Goal: Task Accomplishment & Management: Manage account settings

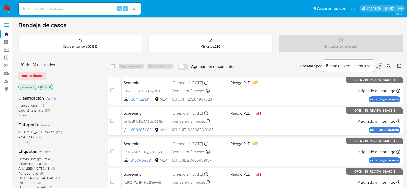
click at [111, 10] on input at bounding box center [80, 8] width 122 height 7
paste input "HQJY1OqwobBDa4A3HB2DDhxP"
type input "HQJY1OqwobBDa4A3HB2DDhxP"
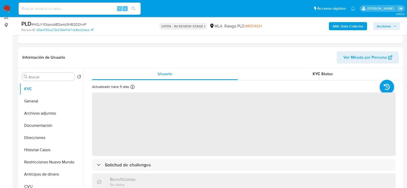
scroll to position [79, 0]
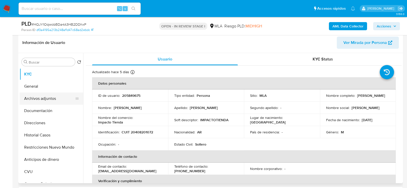
select select "10"
click at [45, 99] on button "Archivos adjuntos" at bounding box center [50, 99] width 60 height 12
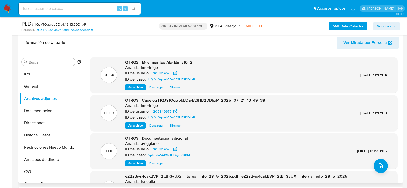
click at [172, 126] on span "Eliminar" at bounding box center [175, 125] width 11 height 5
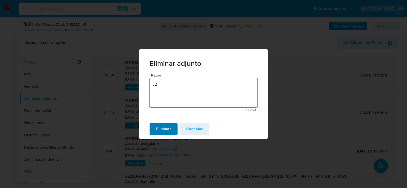
type textarea "v2"
click at [168, 132] on span "Eliminar" at bounding box center [163, 129] width 15 height 11
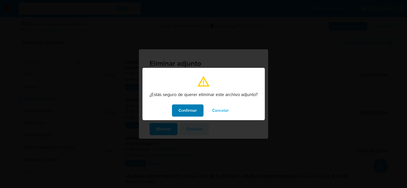
click at [183, 111] on span "Confirmar" at bounding box center [188, 110] width 18 height 11
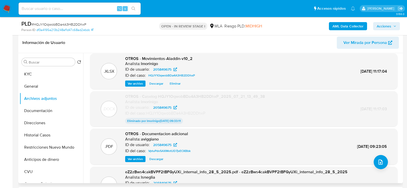
scroll to position [0, 0]
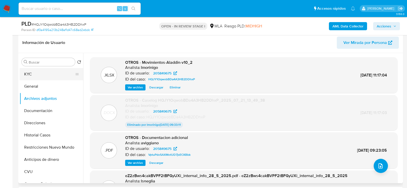
click at [48, 70] on button "KYC" at bounding box center [50, 74] width 60 height 12
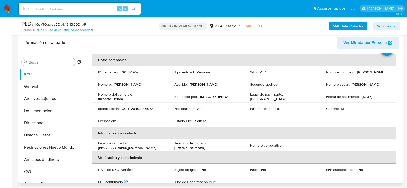
scroll to position [26, 0]
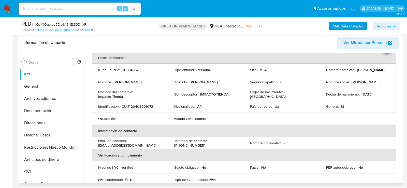
click at [126, 145] on p "fmturraca@gmail.com" at bounding box center [127, 145] width 58 height 5
click at [118, 150] on th "Verificación y cumplimiento" at bounding box center [244, 155] width 304 height 12
drag, startPoint x: 97, startPoint y: 147, endPoint x: 139, endPoint y: 145, distance: 42.3
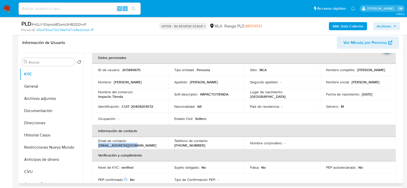
click at [139, 145] on td "Email de contacto : fmturraca@gmail.com" at bounding box center [130, 143] width 76 height 12
copy p "fmturraca@gmail.com"
click at [45, 105] on button "Documentación" at bounding box center [50, 111] width 60 height 12
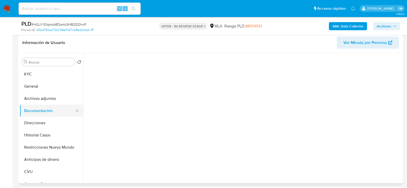
scroll to position [0, 0]
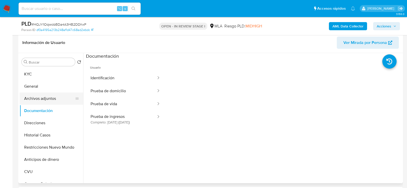
click at [44, 98] on button "Archivos adjuntos" at bounding box center [50, 99] width 60 height 12
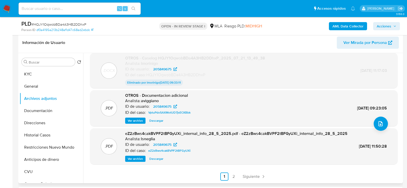
scroll to position [48, 0]
click at [245, 176] on span "Siguiente" at bounding box center [251, 177] width 17 height 4
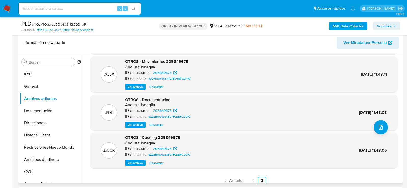
scroll to position [48, 0]
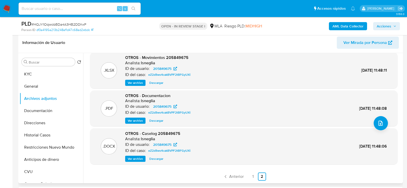
click at [138, 161] on span "Ver archivo" at bounding box center [135, 159] width 15 height 5
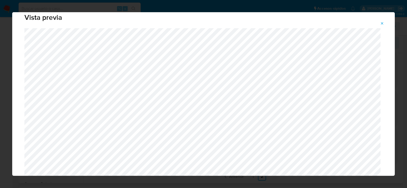
scroll to position [11, 0]
click at [382, 22] on icon "Attachment preview" at bounding box center [382, 23] width 4 height 4
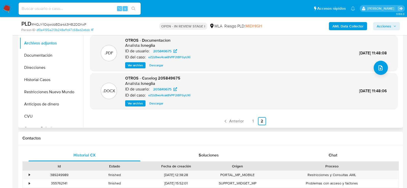
scroll to position [144, 0]
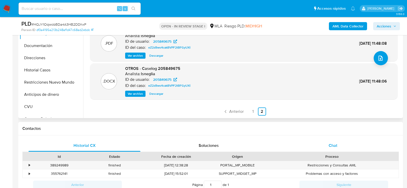
click at [335, 150] on div "Chat" at bounding box center [333, 146] width 112 height 12
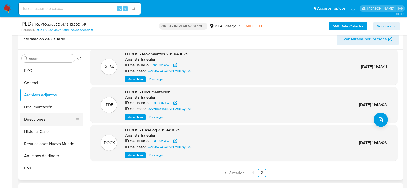
scroll to position [78, 0]
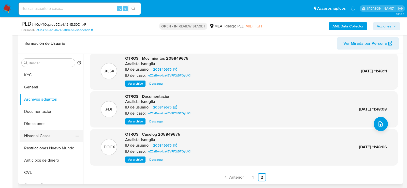
click at [36, 138] on button "Historial Casos" at bounding box center [50, 136] width 60 height 12
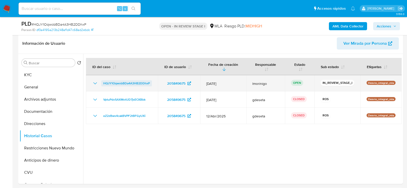
click at [124, 83] on span "HQJY1OqwobBDa4A3HB2DDhxP" at bounding box center [126, 83] width 47 height 6
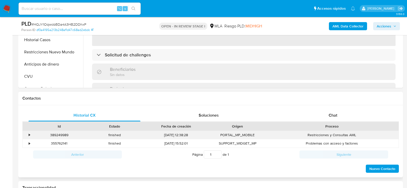
scroll to position [189, 0]
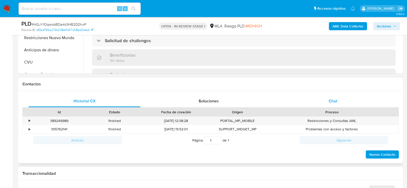
click at [331, 105] on div "Chat" at bounding box center [333, 101] width 112 height 12
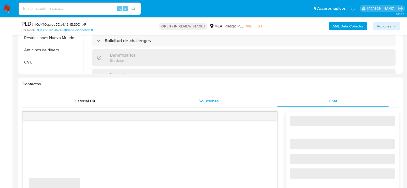
select select "10"
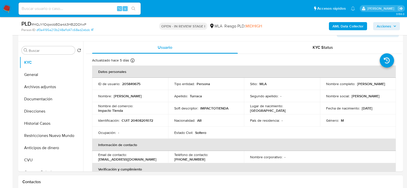
scroll to position [90, 0]
click at [36, 74] on button "General" at bounding box center [50, 75] width 60 height 12
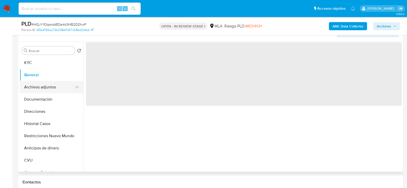
click at [36, 85] on button "Archivos adjuntos" at bounding box center [50, 87] width 60 height 12
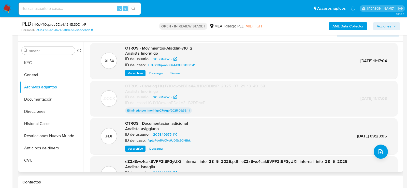
scroll to position [0, 0]
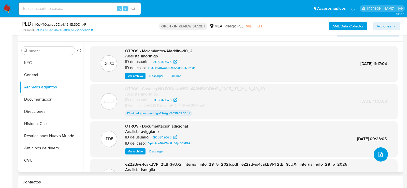
click at [380, 157] on icon "upload-file" at bounding box center [381, 155] width 6 height 6
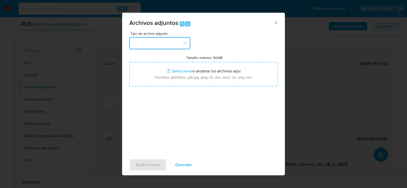
click at [186, 39] on button "button" at bounding box center [159, 43] width 61 height 12
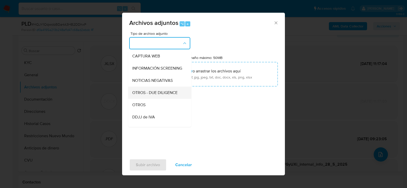
scroll to position [70, 0]
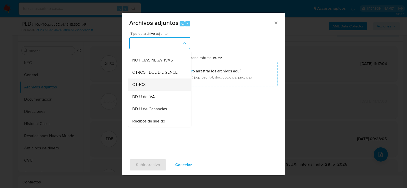
click at [144, 87] on span "OTROS" at bounding box center [138, 84] width 13 height 5
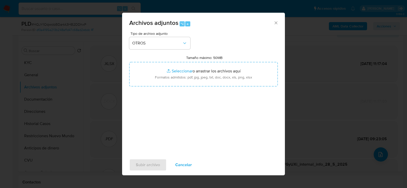
click at [165, 115] on div "Tipo de archivo adjunto OTROS Tamaño máximo: 50MB Seleccionar archivos Seleccio…" at bounding box center [203, 92] width 149 height 120
click at [147, 167] on span "Subir archivo" at bounding box center [148, 165] width 24 height 11
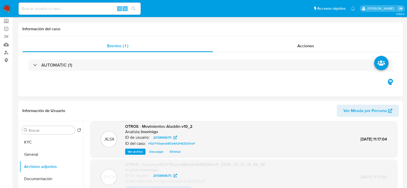
scroll to position [0, 0]
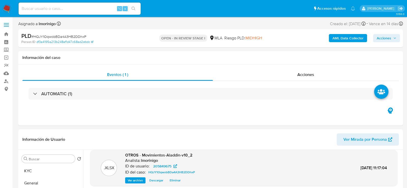
click at [390, 35] on span "Acciones" at bounding box center [384, 38] width 15 height 8
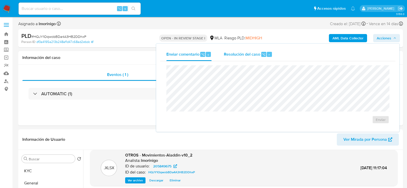
click at [271, 48] on div "Resolución del caso ⌥ r" at bounding box center [248, 54] width 49 height 13
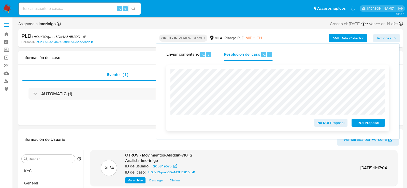
click at [380, 122] on span "ROI Proposal" at bounding box center [368, 122] width 26 height 7
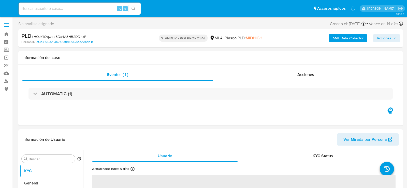
select select "10"
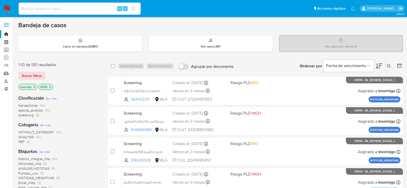
click at [99, 8] on input at bounding box center [80, 8] width 122 height 7
paste input "ib4G9SiXJ45eXzSocZniMLNO"
type input "ib4G9SiXJ45eXzSocZniMLNO"
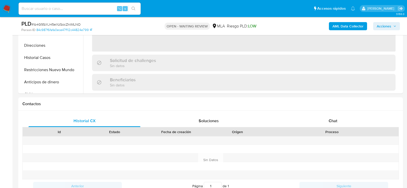
scroll to position [175, 0]
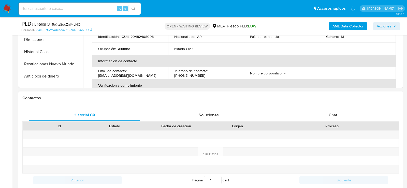
select select "10"
click at [337, 110] on div "Chat" at bounding box center [333, 115] width 112 height 12
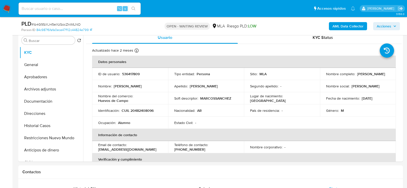
scroll to position [94, 0]
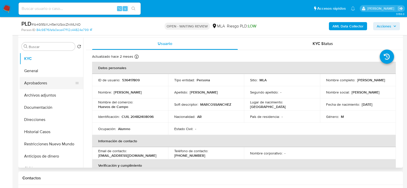
click at [30, 86] on button "Aprobadores" at bounding box center [50, 83] width 60 height 12
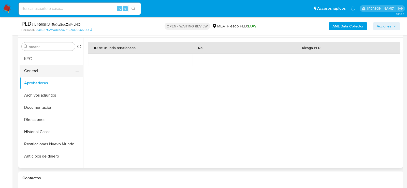
click at [45, 67] on button "General" at bounding box center [50, 71] width 60 height 12
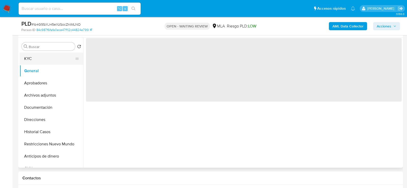
click at [45, 61] on button "KYC" at bounding box center [50, 59] width 60 height 12
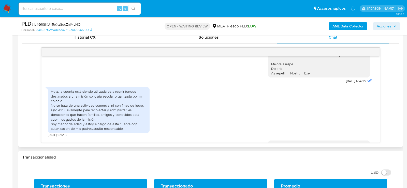
scroll to position [212, 0]
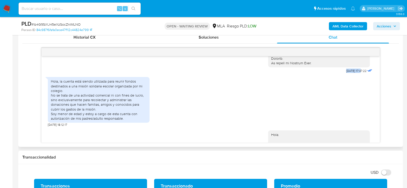
drag, startPoint x: 356, startPoint y: 75, endPoint x: 339, endPoint y: 75, distance: 17.6
copy span "18/08/2025"
drag, startPoint x: 62, startPoint y: 129, endPoint x: 47, endPoint y: 129, distance: 15.8
click at [47, 129] on div "18/08/2025 17:47:22 Hola, la cuenta está siendo utilizada para reunir fondos de…" at bounding box center [210, 99] width 338 height 87
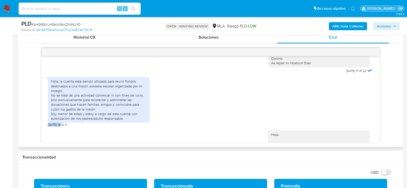
copy span "21/08/2025"
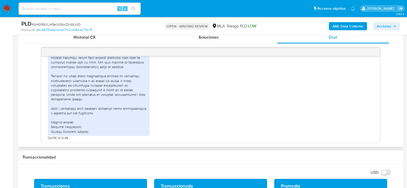
scroll to position [484, 0]
drag, startPoint x: 63, startPoint y: 137, endPoint x: 47, endPoint y: 137, distance: 16.3
click at [47, 137] on div "18/08/2025 17:47:22 Hola, la cuenta está siendo utilizada para reunir fondos de…" at bounding box center [210, 99] width 338 height 87
copy span "26/08/2025"
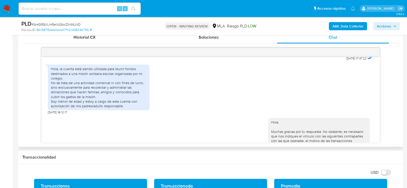
scroll to position [224, 0]
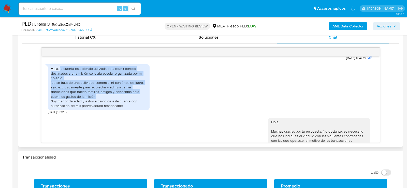
drag, startPoint x: 59, startPoint y: 72, endPoint x: 135, endPoint y: 100, distance: 80.8
click at [135, 100] on div "Hola, la cuenta está siendo utilizada para reunir fondos destinados a una misió…" at bounding box center [99, 87] width 96 height 42
copy div "la cuenta está siendo utilizada para reunir fondos destinados a una misión soli…"
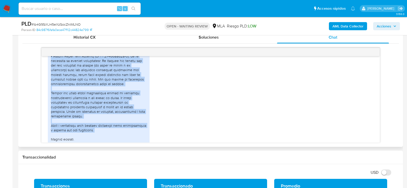
scroll to position [463, 0]
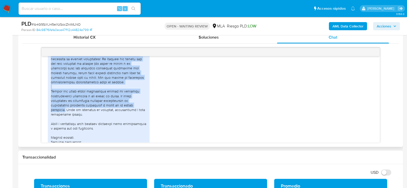
drag, startPoint x: 52, startPoint y: 63, endPoint x: 65, endPoint y: 114, distance: 52.3
click at [65, 114] on div at bounding box center [99, 70] width 96 height 157
copy div "Con respecto a los movimientos solicitados, aclaro lo siguiente: • Sánchez Soro…"
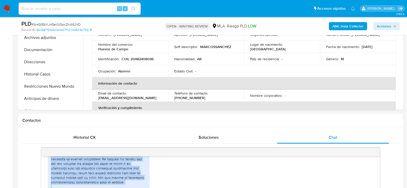
scroll to position [77, 0]
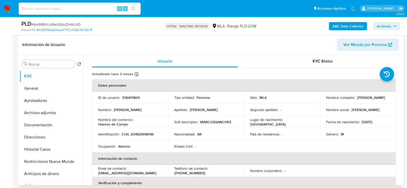
drag, startPoint x: 325, startPoint y: 101, endPoint x: 380, endPoint y: 101, distance: 54.2
click at [380, 100] on div "Nombre completo : Marcos Sánchez Sorondo" at bounding box center [358, 97] width 64 height 5
drag, startPoint x: 361, startPoint y: 122, endPoint x: 383, endPoint y: 121, distance: 22.1
click at [383, 121] on div "Fecha de nacimiento : 24/10/2007" at bounding box center [358, 122] width 64 height 5
copy p "24/10/2007"
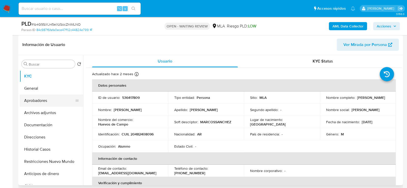
click at [43, 95] on button "Aprobadores" at bounding box center [50, 101] width 60 height 12
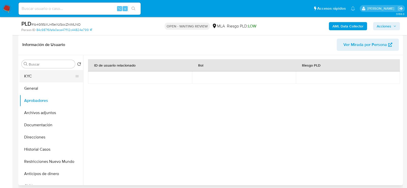
click at [32, 75] on button "KYC" at bounding box center [50, 76] width 60 height 12
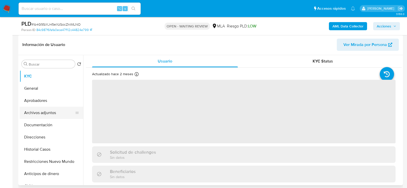
click at [35, 116] on button "Archivos adjuntos" at bounding box center [50, 113] width 60 height 12
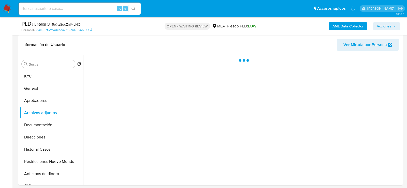
click at [337, 23] on b "AML Data Collector" at bounding box center [348, 26] width 31 height 8
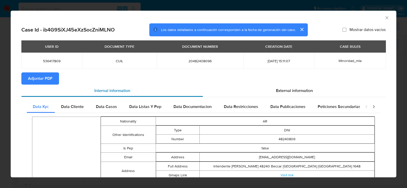
click at [39, 88] on div "Internal information" at bounding box center [112, 91] width 182 height 12
click at [42, 81] on span "Adjuntar PDF" at bounding box center [40, 78] width 24 height 11
click at [388, 19] on icon "Cerrar ventana" at bounding box center [387, 17] width 3 height 3
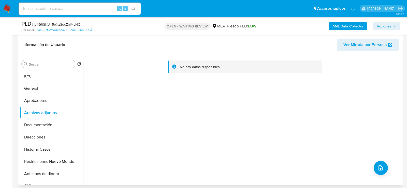
scroll to position [92, 0]
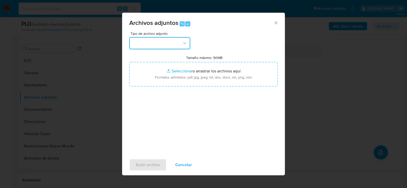
click at [164, 45] on button "button" at bounding box center [159, 43] width 61 height 12
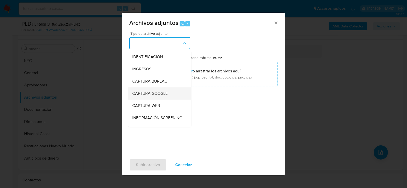
scroll to position [72, 0]
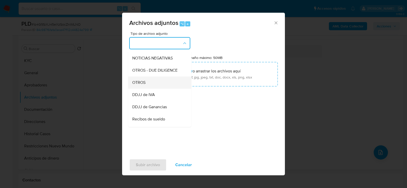
click at [149, 78] on div "OTROS" at bounding box center [158, 82] width 52 height 12
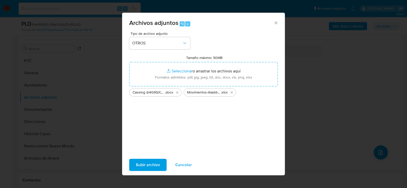
click at [146, 170] on span "Subir archivo" at bounding box center [148, 165] width 24 height 11
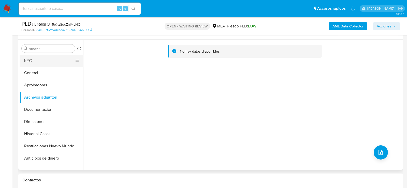
click at [52, 63] on button "KYC" at bounding box center [50, 61] width 60 height 12
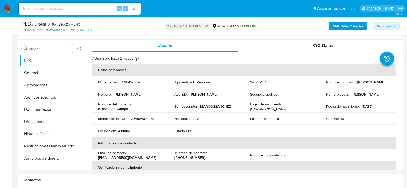
click at [76, 22] on span "# ib4G9SiXJ45eXzSocZniMLNO" at bounding box center [56, 24] width 49 height 5
copy span "ib4G9SiXJ45eXzSocZniMLNO"
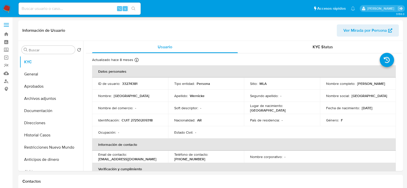
select select "10"
click at [43, 136] on button "Historial Casos" at bounding box center [50, 135] width 60 height 12
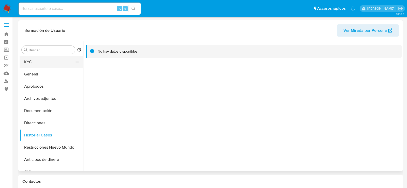
click at [25, 62] on button "KYC" at bounding box center [50, 62] width 60 height 12
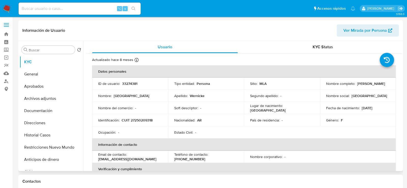
select select "10"
drag, startPoint x: 356, startPoint y: 83, endPoint x: 387, endPoint y: 83, distance: 31.0
click at [387, 83] on div "Nombre completo : [PERSON_NAME]" at bounding box center [358, 83] width 64 height 5
copy p "[PERSON_NAME]"
click at [139, 123] on td "Identificación : CUIT 27250209318" at bounding box center [130, 120] width 76 height 12
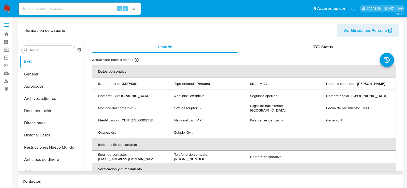
click at [139, 120] on p "CUIT 27250209318" at bounding box center [137, 120] width 31 height 5
copy p "27250209318"
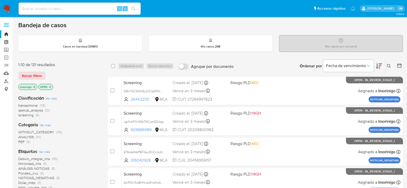
click at [388, 66] on icon at bounding box center [389, 66] width 4 height 4
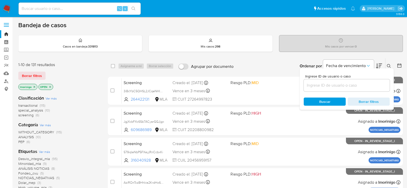
click at [342, 82] on input at bounding box center [347, 85] width 86 height 7
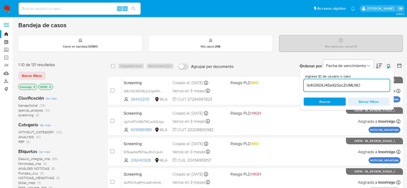
type input "ib4G9SiXJ45eXzSocZniMLNO"
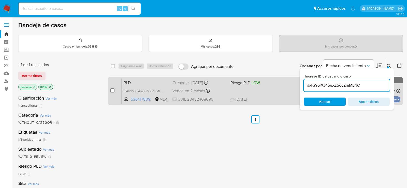
click at [110, 91] on input "checkbox" at bounding box center [112, 91] width 4 height 4
checkbox input "true"
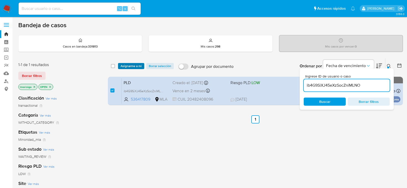
click at [135, 65] on span "Asignarme a mí" at bounding box center [131, 66] width 21 height 5
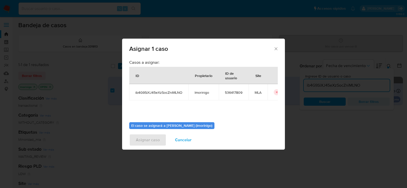
scroll to position [26, 0]
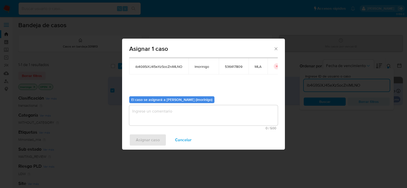
click at [146, 116] on textarea "assign-modal" at bounding box center [203, 115] width 149 height 20
click at [146, 139] on span "Asignar caso" at bounding box center [148, 140] width 24 height 11
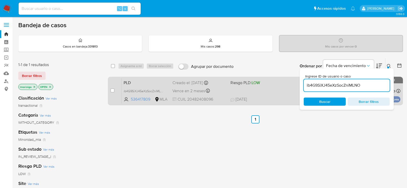
click at [115, 89] on div "case-item-checkbox No es posible asignar el caso" at bounding box center [115, 91] width 11 height 26
click at [115, 90] on div "case-item-checkbox No es posible asignar el caso" at bounding box center [115, 91] width 11 height 26
click at [114, 90] on input "checkbox" at bounding box center [112, 91] width 4 height 4
checkbox input "true"
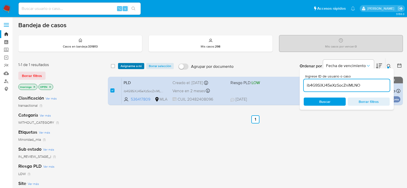
click at [127, 67] on span "Asignarme a mí" at bounding box center [131, 66] width 21 height 5
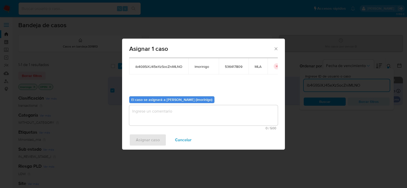
click at [150, 107] on textarea "assign-modal" at bounding box center [203, 115] width 149 height 20
click at [144, 147] on div "Asignar caso Cancelar" at bounding box center [203, 140] width 163 height 19
click at [143, 143] on span "Asignar caso" at bounding box center [148, 140] width 24 height 11
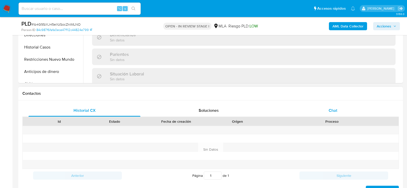
scroll to position [43, 0]
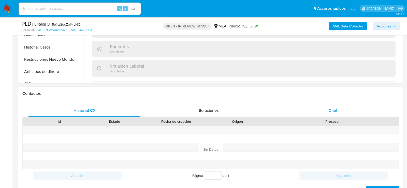
click at [324, 115] on div "Chat" at bounding box center [333, 111] width 112 height 12
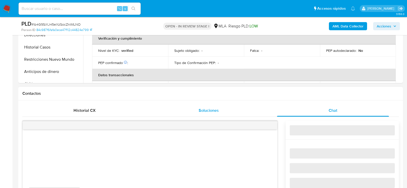
select select "10"
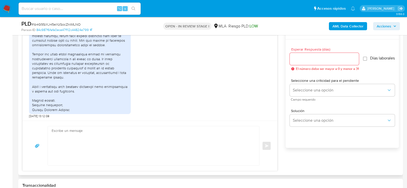
scroll to position [274, 0]
click at [184, 141] on textarea at bounding box center [152, 146] width 201 height 39
paste textarea "Hola, ¡Muchas gracias por tu respuesta! Confirmamos la recepción de la document…"
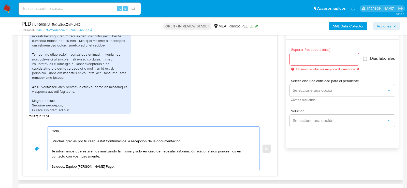
click at [164, 141] on textarea "Hola, ¡Muchas gracias por tu respuesta! Confirmamos la recepción de la document…" at bounding box center [152, 149] width 201 height 44
click at [115, 138] on textarea "Hola, ¡Muchas gracias por tu respuesta! Confirmamos la recepción de la document…" at bounding box center [152, 149] width 201 height 44
drag, startPoint x: 107, startPoint y: 140, endPoint x: 181, endPoint y: 140, distance: 74.3
click at [181, 140] on textarea "Hola, ¡Muchas gracias por tu respuesta! Confirmamos la recepción de la document…" at bounding box center [152, 149] width 201 height 44
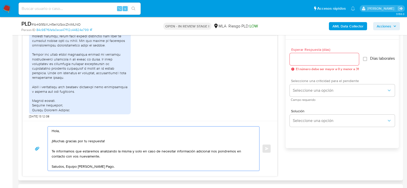
type textarea "Hola, ¡Muchas gracias por tu respuesta! Te informamos que estaremos analizando …"
click at [331, 83] on span "Seleccione una criticidad para el pendiente" at bounding box center [343, 81] width 105 height 4
click at [325, 93] on span "Seleccione una opción" at bounding box center [340, 90] width 94 height 5
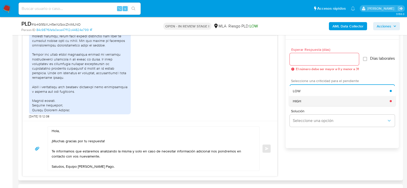
click at [314, 104] on div "HIGH" at bounding box center [341, 101] width 97 height 10
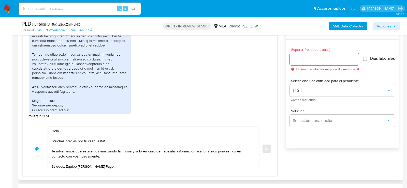
click at [314, 50] on span "Esperar Respuesta (días)" at bounding box center [325, 50] width 69 height 4
click at [314, 56] on input "Esperar Respuesta (días)" at bounding box center [324, 59] width 69 height 7
click at [314, 58] on input "Esperar Respuesta (días)" at bounding box center [324, 59] width 69 height 7
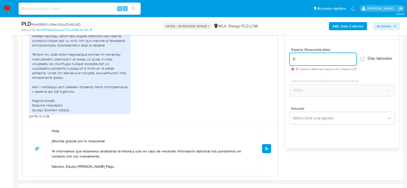
type input "0"
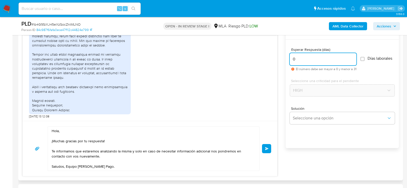
click at [268, 144] on button "Enviar" at bounding box center [266, 148] width 9 height 9
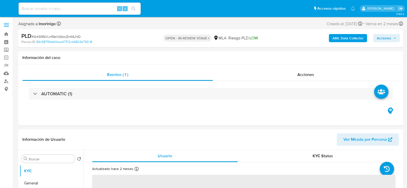
select select "10"
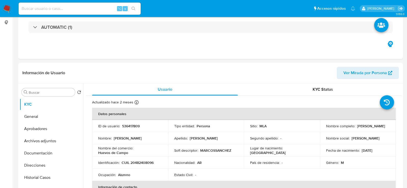
scroll to position [107, 0]
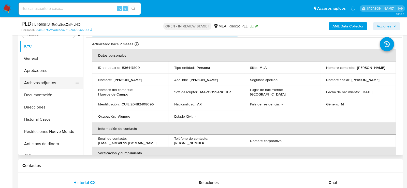
click at [49, 88] on button "Archivos adjuntos" at bounding box center [50, 83] width 60 height 12
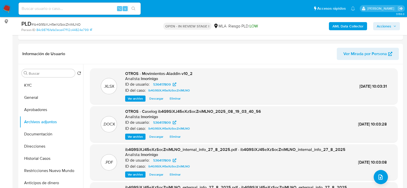
scroll to position [67, 0]
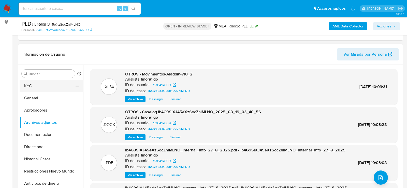
click at [43, 81] on button "KYC" at bounding box center [50, 86] width 60 height 12
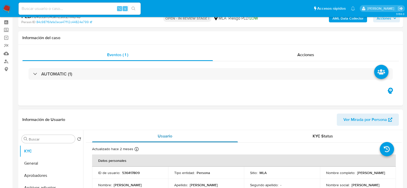
scroll to position [0, 0]
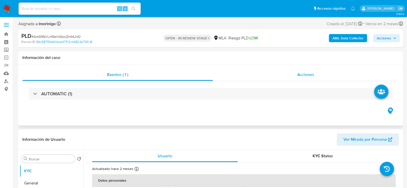
click at [295, 74] on div "Acciones" at bounding box center [306, 75] width 186 height 12
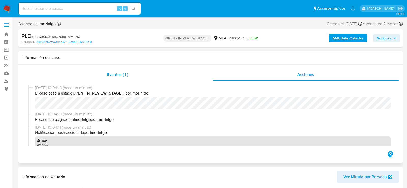
click at [135, 76] on div "Eventos ( 1 )" at bounding box center [117, 75] width 191 height 12
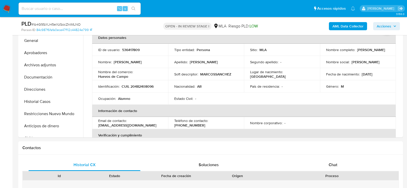
scroll to position [126, 0]
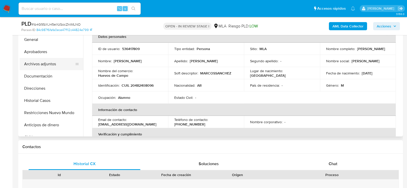
click at [38, 68] on button "Archivos adjuntos" at bounding box center [50, 64] width 60 height 12
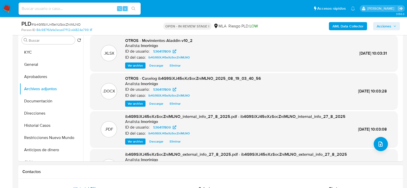
scroll to position [99, 0]
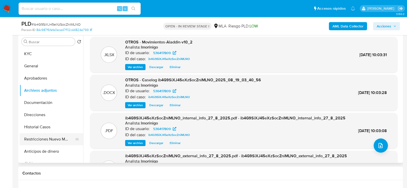
click at [48, 140] on button "Restricciones Nuevo Mundo" at bounding box center [50, 139] width 60 height 12
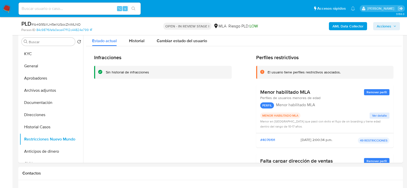
click at [391, 28] on span "Acciones" at bounding box center [384, 26] width 15 height 8
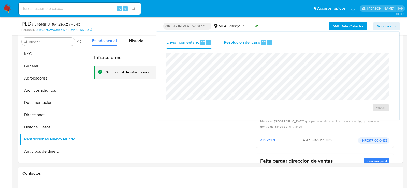
click at [247, 41] on span "Resolución del caso" at bounding box center [242, 42] width 36 height 6
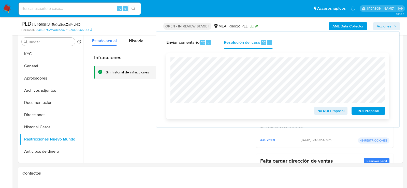
click at [338, 114] on span "No ROI Proposal" at bounding box center [331, 110] width 26 height 7
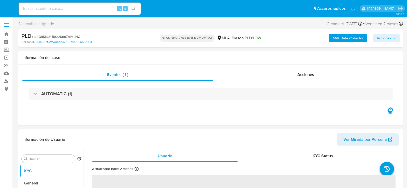
select select "10"
click at [72, 13] on div "⌥ s" at bounding box center [80, 9] width 122 height 12
click at [64, 12] on input at bounding box center [80, 8] width 122 height 7
paste input "195187494"
type input "195187494"
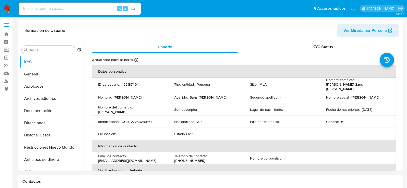
select select "10"
click at [192, 33] on header "Información de Usuario Ver Mirada por Persona" at bounding box center [210, 30] width 377 height 12
click at [54, 114] on button "Documentación" at bounding box center [50, 111] width 60 height 12
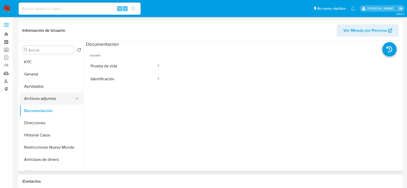
click at [48, 99] on button "Archivos adjuntos" at bounding box center [50, 99] width 60 height 12
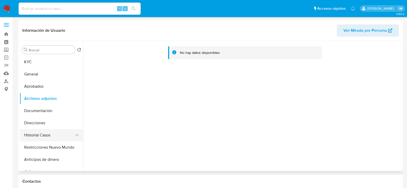
click at [47, 141] on button "Historial Casos" at bounding box center [50, 135] width 60 height 12
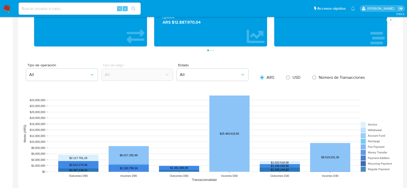
scroll to position [34, 0]
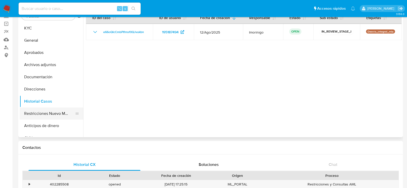
click at [49, 109] on button "Restricciones Nuevo Mundo" at bounding box center [50, 114] width 60 height 12
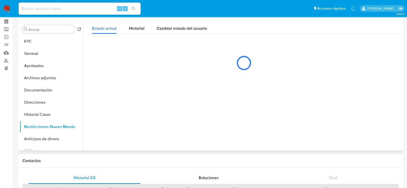
scroll to position [18, 0]
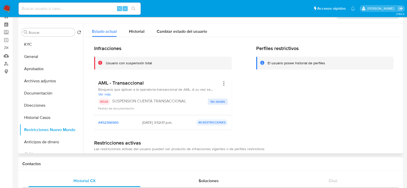
drag, startPoint x: 156, startPoint y: 123, endPoint x: 138, endPoint y: 123, distance: 18.1
click at [142, 123] on span "[DATE] 3:52:17 p.m." at bounding box center [157, 122] width 30 height 5
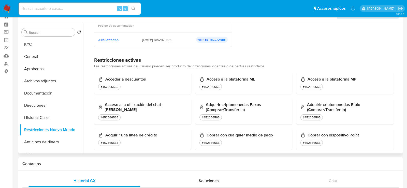
scroll to position [0, 0]
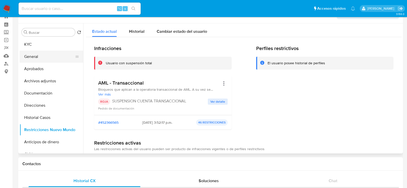
click at [45, 55] on button "General" at bounding box center [50, 57] width 60 height 12
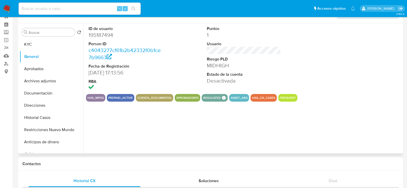
click at [104, 34] on dd "195187494" at bounding box center [126, 35] width 74 height 7
copy dd "195187494"
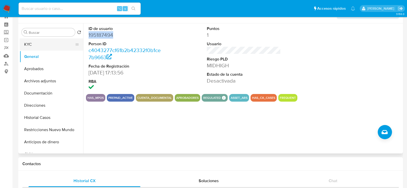
click at [31, 46] on button "KYC" at bounding box center [50, 44] width 60 height 12
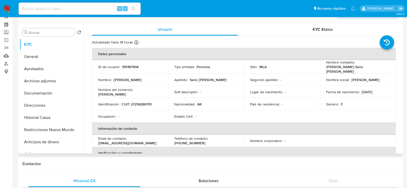
click at [144, 102] on p "CUIT 27258280151" at bounding box center [137, 104] width 30 height 5
copy p "27258280151"
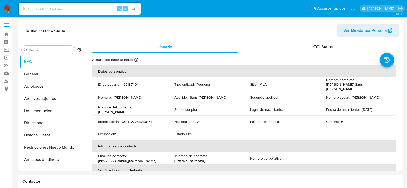
click at [54, 8] on input at bounding box center [80, 8] width 122 height 7
paste input "424582318"
type input "424582318"
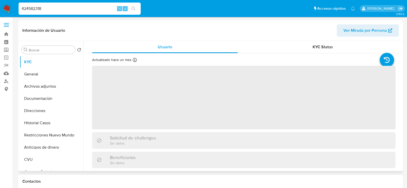
select select "10"
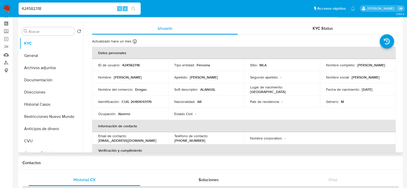
scroll to position [18, 0]
click at [127, 70] on td "ID de usuario : 424582318" at bounding box center [130, 65] width 76 height 12
click at [127, 69] on td "ID de usuario : 424582318" at bounding box center [130, 65] width 76 height 12
click at [128, 66] on p "424582318" at bounding box center [131, 65] width 18 height 5
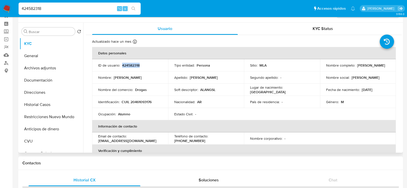
copy p "424582318"
click at [53, 11] on input "424582318" at bounding box center [80, 8] width 122 height 7
paste input "73832394"
type input "73832394"
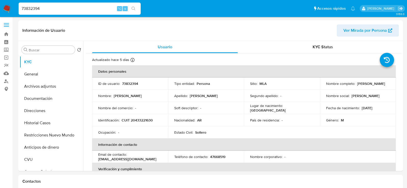
select select "10"
click at [132, 86] on td "ID de usuario : 73832394" at bounding box center [130, 84] width 76 height 12
click at [131, 84] on p "73832394" at bounding box center [130, 83] width 16 height 5
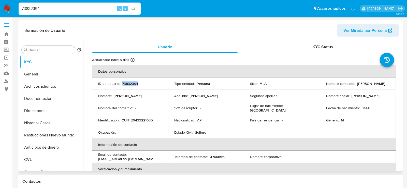
copy p "73832394"
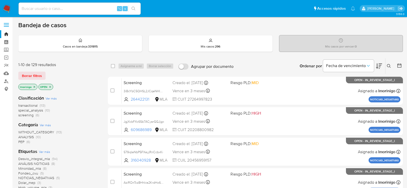
click at [75, 9] on input at bounding box center [80, 8] width 122 height 7
paste input "TV6tnfP0A17S8GpLcbUzQ5mV"
type input "TV6tnfP0A17S8GpLcbUzQ5mV"
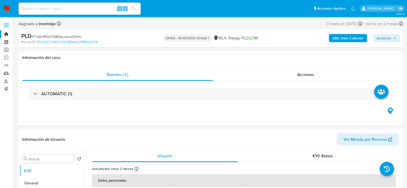
select select "10"
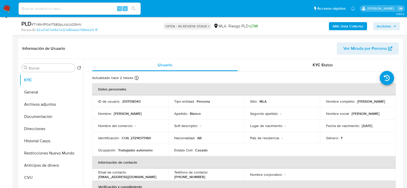
scroll to position [75, 0]
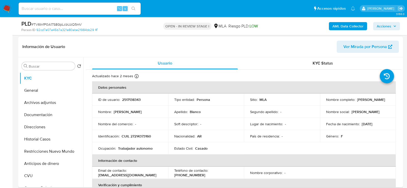
click at [135, 101] on p "2517138343" at bounding box center [131, 99] width 19 height 5
copy p "2517138343"
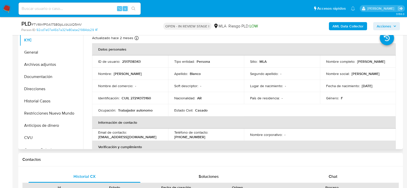
scroll to position [113, 0]
click at [140, 97] on p "CUIL 27214373160" at bounding box center [137, 98] width 30 height 5
copy p "27214373160"
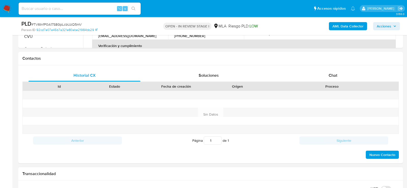
scroll to position [236, 0]
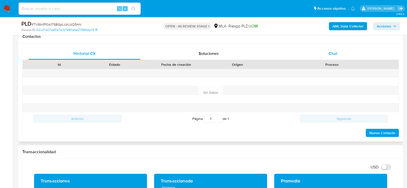
click at [337, 52] on span "Chat" at bounding box center [333, 54] width 9 height 6
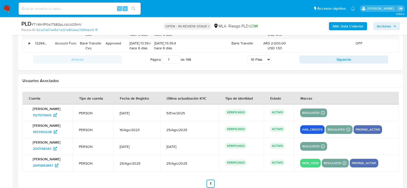
scroll to position [942, 0]
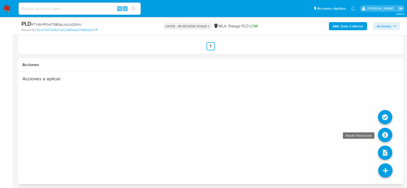
click at [386, 130] on icon at bounding box center [385, 135] width 14 height 14
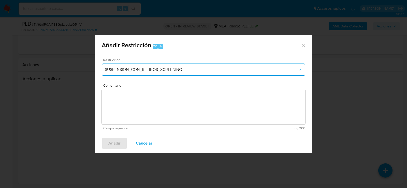
click at [136, 66] on button "SUSPENSION_CON_RETIROS_SCREENING" at bounding box center [204, 70] width 204 height 12
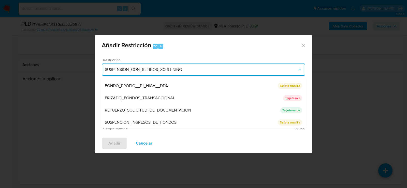
scroll to position [86, 0]
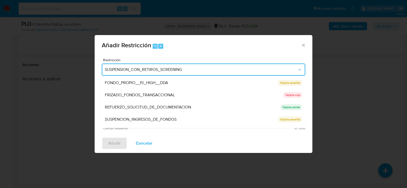
drag, startPoint x: 134, startPoint y: 105, endPoint x: 164, endPoint y: 50, distance: 62.6
click at [164, 50] on div "Añadir Restricción ⌥ 4 Restricción SUSPENSION_CON_RETIROS_SCREENING SUSPENSION_…" at bounding box center [204, 94] width 218 height 118
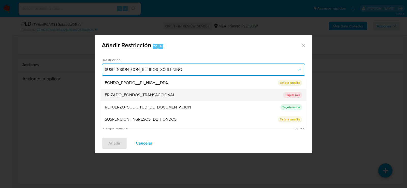
scroll to position [108, 0]
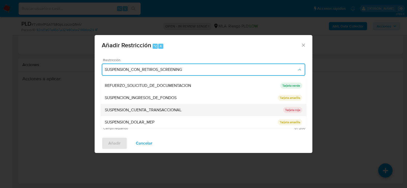
click at [158, 112] on span "SUSPENSION_CUENTA_TRANSACCIONAL" at bounding box center [143, 110] width 77 height 5
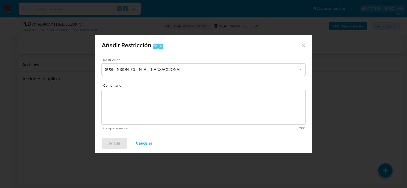
click at [158, 112] on textarea "Comentario" at bounding box center [204, 107] width 204 height 36
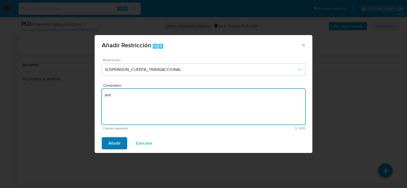
type textarea "aml"
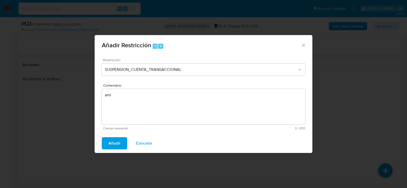
click at [115, 142] on span "Añadir" at bounding box center [114, 143] width 12 height 11
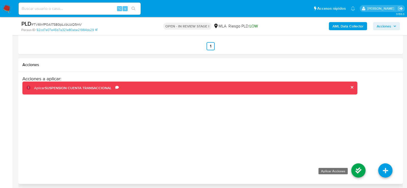
click at [360, 166] on icon at bounding box center [358, 171] width 14 height 14
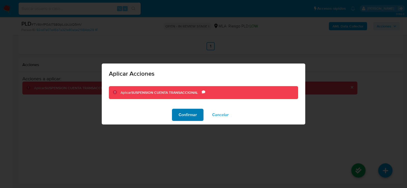
click at [181, 112] on span "Confirmar" at bounding box center [188, 114] width 18 height 11
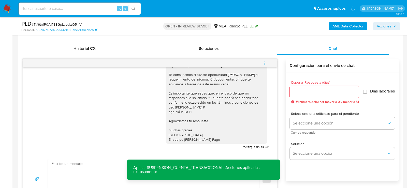
scroll to position [232, 0]
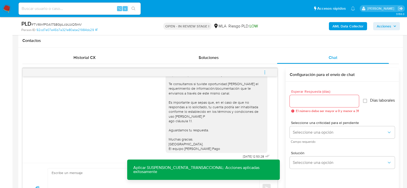
click at [264, 72] on icon "menu-action" at bounding box center [265, 72] width 5 height 5
click at [232, 59] on li "Cerrar conversación" at bounding box center [230, 62] width 52 height 9
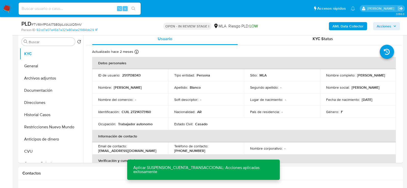
scroll to position [99, 0]
click at [46, 93] on button "Documentación" at bounding box center [50, 91] width 60 height 12
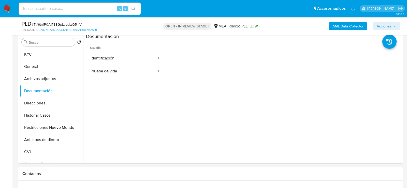
click at [74, 9] on input at bounding box center [80, 8] width 122 height 7
paste input "y5WhmLisrhUwM7UkfLetPavp"
type input "y5WhmLisrhUwM7UkfLetPavp"
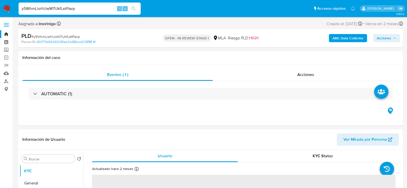
select select "10"
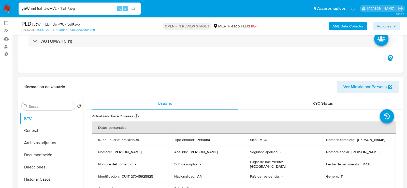
scroll to position [35, 0]
click at [136, 140] on p "159781604" at bounding box center [130, 139] width 17 height 5
copy p "159781604"
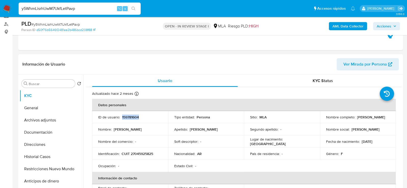
scroll to position [64, 0]
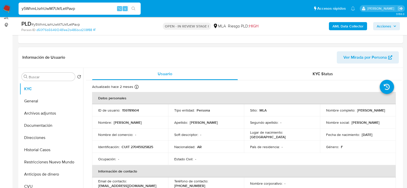
click at [149, 146] on p "CUIT 27045925825" at bounding box center [138, 147] width 32 height 5
copy p "27045925825"
click at [136, 54] on header "Información de Usuario Ver Mirada por Persona" at bounding box center [210, 57] width 377 height 12
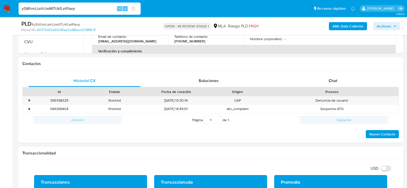
scroll to position [199, 0]
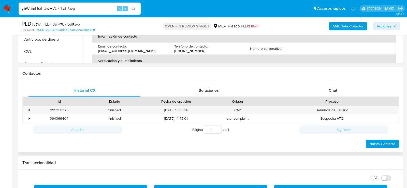
click at [330, 83] on div "Historial CX Soluciones Chat Id Estado Fecha de creación Origen Proceso • 39535…" at bounding box center [210, 116] width 385 height 73
click at [330, 86] on div "Chat" at bounding box center [333, 90] width 112 height 12
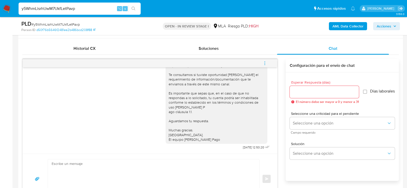
scroll to position [240, 0]
click at [266, 60] on span "menu-action" at bounding box center [265, 64] width 5 height 12
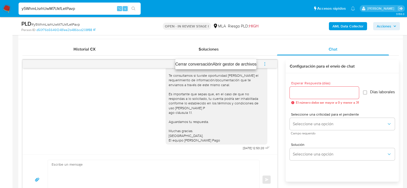
click at [186, 64] on li "Cerrar conversación" at bounding box center [193, 64] width 37 height 6
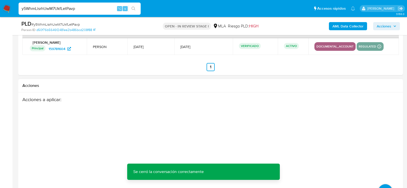
scroll to position [873, 0]
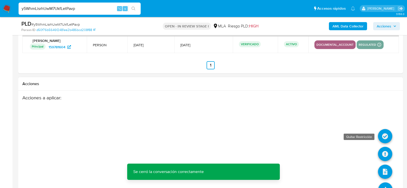
click at [387, 136] on icon at bounding box center [385, 136] width 14 height 14
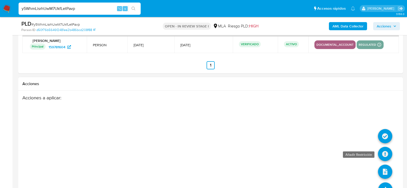
click at [384, 148] on icon at bounding box center [385, 154] width 14 height 14
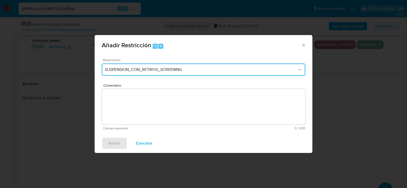
click at [135, 71] on span "SUSPENSION_CON_RETIROS_SCREENING" at bounding box center [201, 69] width 192 height 5
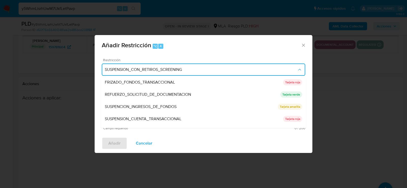
scroll to position [108, 0]
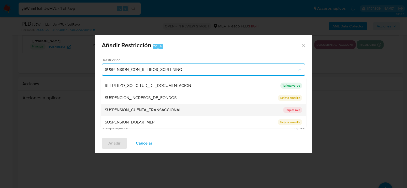
click at [138, 110] on span "SUSPENSION_CUENTA_TRANSACCIONAL" at bounding box center [143, 110] width 77 height 5
click at [138, 110] on textarea "Comentario" at bounding box center [204, 107] width 204 height 36
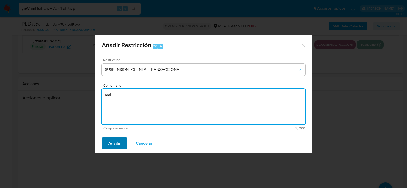
type textarea "aml"
click at [114, 140] on span "Añadir" at bounding box center [114, 143] width 12 height 11
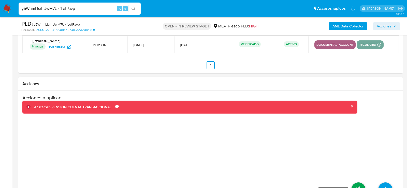
click at [362, 186] on icon at bounding box center [358, 190] width 14 height 14
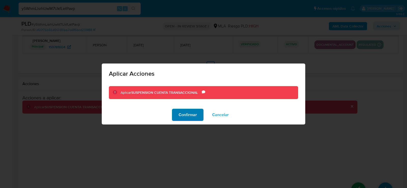
click at [184, 118] on span "Confirmar" at bounding box center [188, 114] width 18 height 11
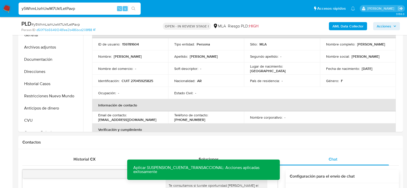
scroll to position [0, 0]
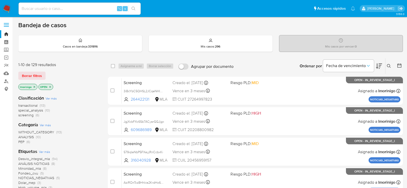
click at [47, 110] on span "(10)" at bounding box center [47, 110] width 5 height 5
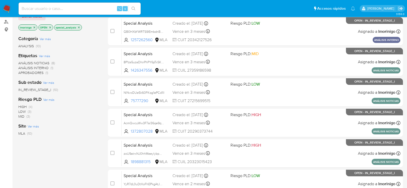
scroll to position [63, 0]
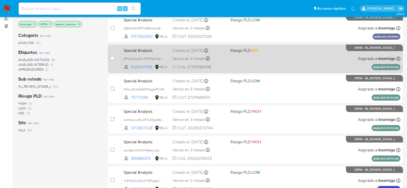
click at [267, 65] on div "Special Analysis 8P1zs5uzaDhnPhPY6pTxSKm2 1426347556 MLA Riesgo PLD: MID Creado…" at bounding box center [261, 59] width 279 height 26
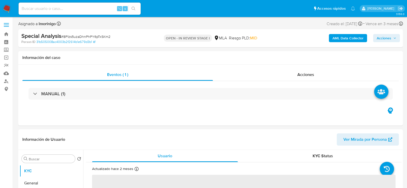
select select "10"
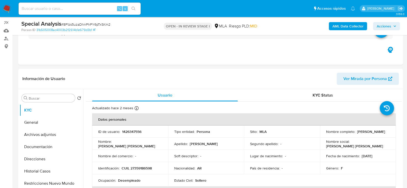
scroll to position [47, 0]
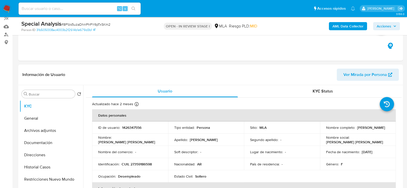
click at [70, 8] on input at bounding box center [80, 8] width 122 height 7
paste input "5flhGaeyEyyeGazVKVAYjMd5"
type input "5flhGaeyEyyeGazVKVAYjMd5"
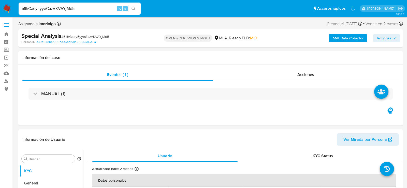
select select "10"
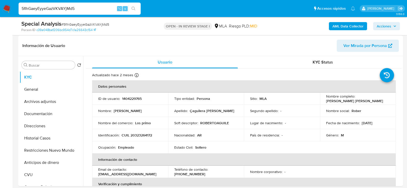
scroll to position [82, 0]
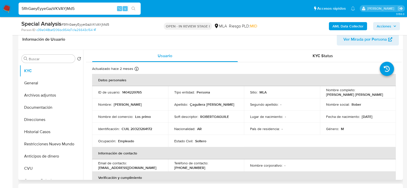
drag, startPoint x: 325, startPoint y: 95, endPoint x: 385, endPoint y: 97, distance: 60.6
click at [385, 97] on td "Nombre completo : Roberto Jose Çaguilera Caceres" at bounding box center [358, 92] width 76 height 12
copy p "[PERSON_NAME] [PERSON_NAME]"
click at [76, 5] on div "5flhGaeyEyyeGazVKVAYjMd5 ⌥ s" at bounding box center [80, 9] width 122 height 12
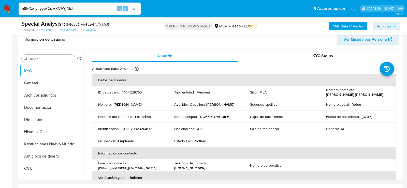
click at [76, 7] on input "5flhGaeyEyyeGazVKVAYjMd5" at bounding box center [80, 8] width 122 height 7
paste input "QB0HXbYWRTS9IEmbdnBBmWOH"
type input "QB0HXbYWRTS9IEmbdnBBmWOH"
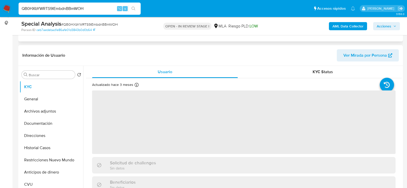
scroll to position [66, 0]
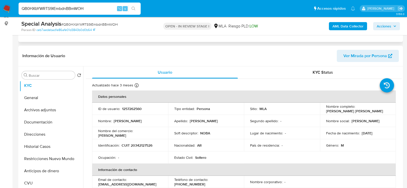
select select "10"
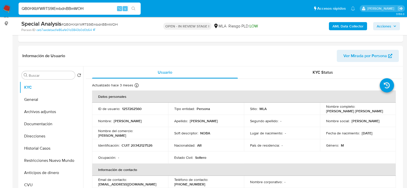
scroll to position [104, 0]
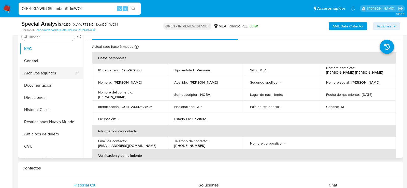
click at [35, 68] on button "Archivos adjuntos" at bounding box center [50, 73] width 60 height 12
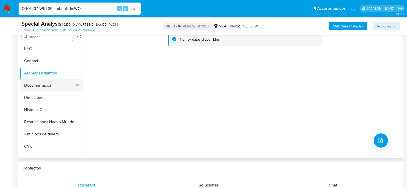
click at [32, 86] on button "Documentación" at bounding box center [50, 85] width 60 height 12
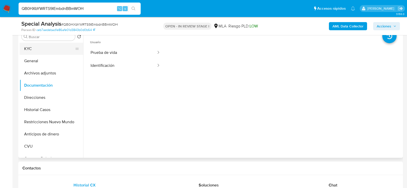
click at [36, 46] on button "KYC" at bounding box center [50, 49] width 60 height 12
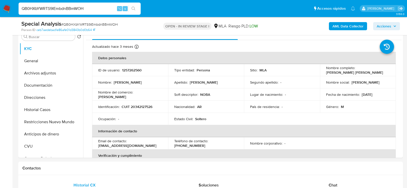
click at [70, 7] on input "QB0HXbYWRTS9IEmbdnBBmWOH" at bounding box center [80, 8] width 122 height 7
paste input "HuW26MFDAE1bxB71ZrmN2QqG"
type input "HuW26MFDAE1bxB71ZrmN2QqG"
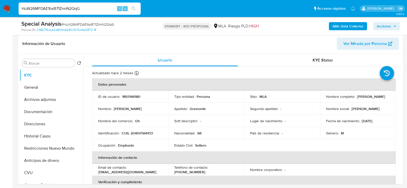
scroll to position [89, 0]
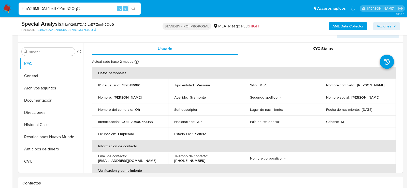
select select "10"
click at [125, 89] on td "ID de usuario : 1893146180" at bounding box center [130, 85] width 76 height 12
click at [125, 87] on p "1893146180" at bounding box center [131, 85] width 18 height 5
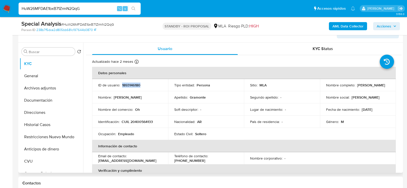
copy p "1893146180"
click at [39, 89] on button "Archivos adjuntos" at bounding box center [50, 88] width 60 height 12
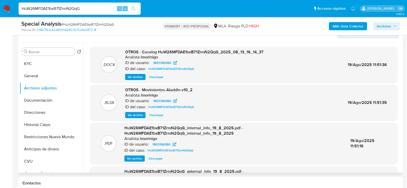
click at [134, 80] on span "Ver archivo" at bounding box center [135, 77] width 15 height 5
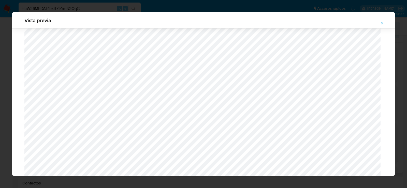
scroll to position [21, 0]
click at [382, 22] on icon "Attachment preview" at bounding box center [382, 23] width 4 height 4
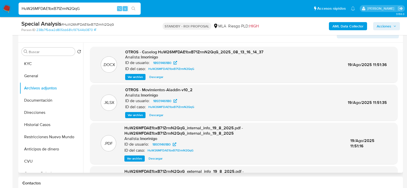
click at [84, 7] on input "HuW26MFDAE1bxB71ZrmN2QqG" at bounding box center [80, 8] width 122 height 7
paste input "5flhGaeyEyyeGazVKVAYjMd5"
type input "5flhGaeyEyyeGazVKVAYjMd5"
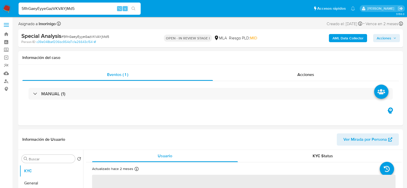
select select "10"
click at [74, 9] on input "5flhGaeyEyyeGazVKVAYjMd5" at bounding box center [80, 8] width 122 height 7
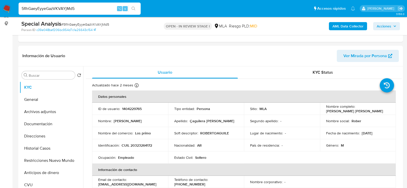
scroll to position [67, 0]
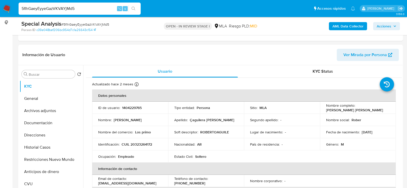
click at [84, 8] on input "5flhGaeyEyyeGazVKVAYjMd5" at bounding box center [80, 8] width 122 height 7
drag, startPoint x: 324, startPoint y: 110, endPoint x: 380, endPoint y: 110, distance: 55.7
click at [380, 110] on td "Nombre completo : Roberto Jose Çaguilera Caceres" at bounding box center [358, 108] width 76 height 12
copy p "[PERSON_NAME] [PERSON_NAME]"
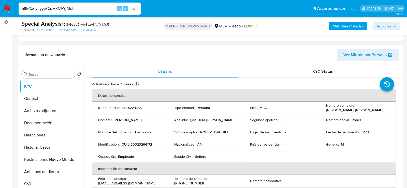
click at [73, 9] on input "5flhGaeyEyyeGazVKVAYjMd5" at bounding box center [80, 8] width 122 height 7
click at [137, 107] on p "1404229765" at bounding box center [132, 108] width 20 height 5
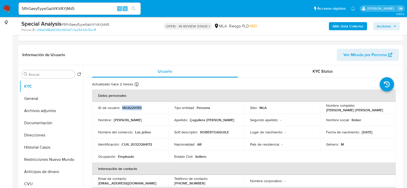
copy p "1404229765"
click at [135, 50] on header "Información de Usuario Ver Mirada por Persona" at bounding box center [210, 55] width 377 height 12
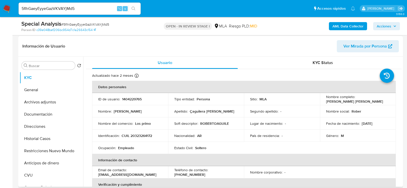
scroll to position [77, 0]
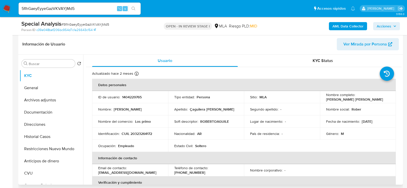
click at [141, 133] on p "CUIL 20323264172" at bounding box center [137, 134] width 31 height 5
copy p "20323264172"
click at [160, 47] on header "Información de Usuario Ver Mirada por Persona" at bounding box center [210, 44] width 377 height 12
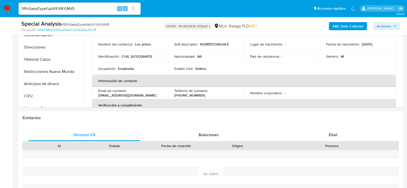
scroll to position [194, 0]
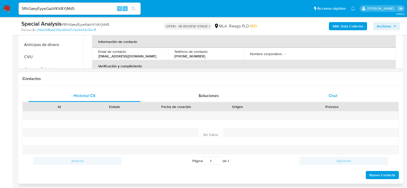
click at [333, 96] on span "Chat" at bounding box center [333, 96] width 9 height 6
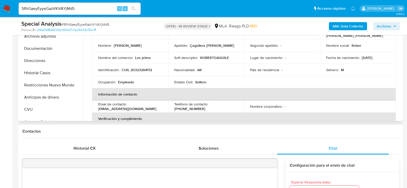
scroll to position [138, 0]
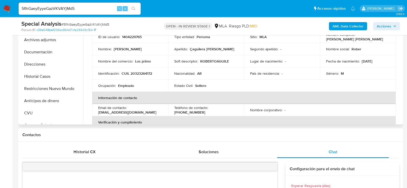
click at [131, 36] on p "1404229765" at bounding box center [132, 37] width 20 height 5
copy p "1404229765"
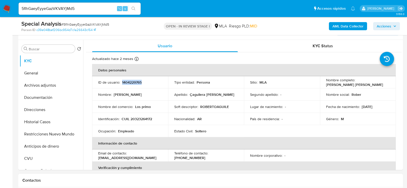
scroll to position [86, 0]
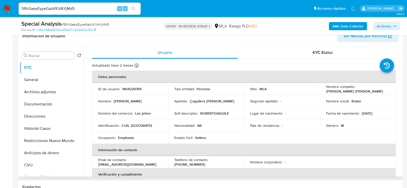
click at [142, 125] on p "CUIL 20323264172" at bounding box center [137, 125] width 31 height 5
click at [366, 90] on p "[PERSON_NAME] [PERSON_NAME]" at bounding box center [354, 91] width 57 height 5
copy p "Caceres"
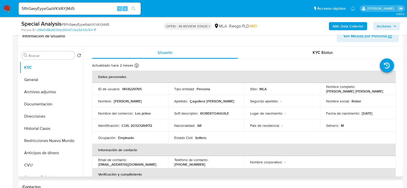
click at [134, 124] on p "CUIL 20323264172" at bounding box center [137, 125] width 31 height 5
copy p "20323264172"
click at [49, 142] on button "Restricciones Nuevo Mundo" at bounding box center [50, 141] width 60 height 12
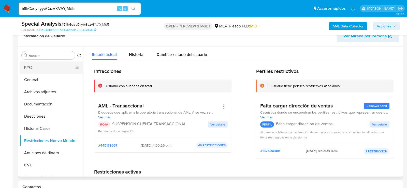
click at [39, 71] on button "KYC" at bounding box center [50, 68] width 60 height 12
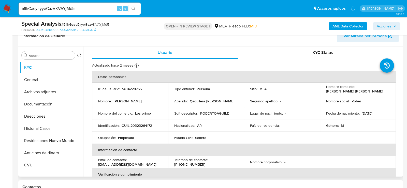
drag, startPoint x: 325, startPoint y: 91, endPoint x: 379, endPoint y: 91, distance: 54.2
click at [379, 91] on div "Nombre completo : Roberto Jose Çaguilera Caceres" at bounding box center [358, 88] width 64 height 9
copy p "[PERSON_NAME] [PERSON_NAME]"
click at [144, 125] on p "CUIL 20323264172" at bounding box center [137, 125] width 31 height 5
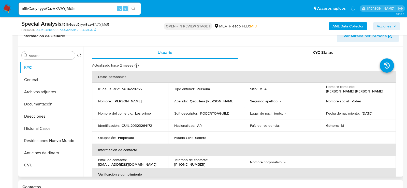
click at [125, 92] on td "ID de usuario : 1404229765" at bounding box center [130, 89] width 76 height 12
click at [125, 89] on p "1404229765" at bounding box center [132, 89] width 20 height 5
drag, startPoint x: 378, startPoint y: 92, endPoint x: 325, endPoint y: 91, distance: 52.7
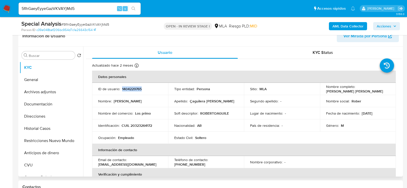
click at [326, 91] on div "Nombre completo : Roberto Jose Çaguilera Caceres" at bounding box center [358, 88] width 64 height 9
click at [48, 91] on button "Archivos adjuntos" at bounding box center [50, 92] width 60 height 12
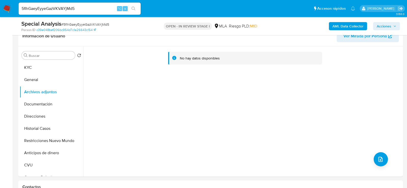
click at [341, 27] on b "AML Data Collector" at bounding box center [348, 26] width 31 height 8
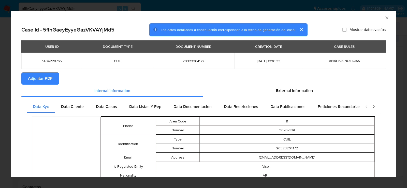
click at [51, 79] on span "Adjuntar PDF" at bounding box center [40, 78] width 24 height 11
click at [388, 17] on icon "Cerrar ventana" at bounding box center [387, 17] width 5 height 5
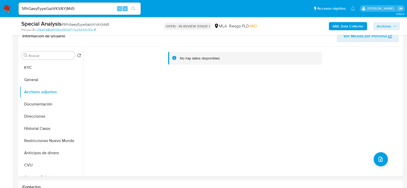
scroll to position [92, 0]
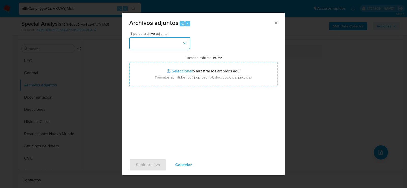
click at [176, 38] on button "button" at bounding box center [159, 43] width 61 height 12
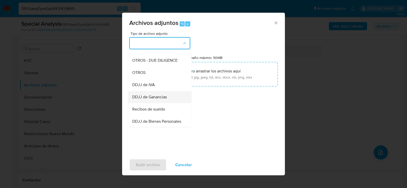
scroll to position [79, 0]
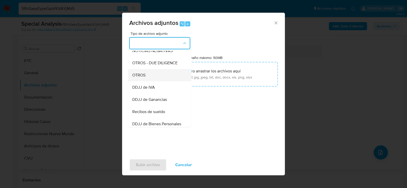
click at [152, 75] on div "OTROS" at bounding box center [158, 75] width 52 height 12
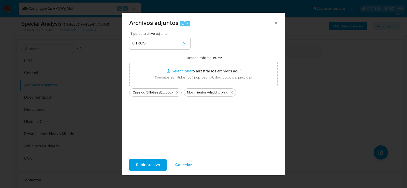
click at [151, 160] on span "Subir archivo" at bounding box center [148, 165] width 24 height 11
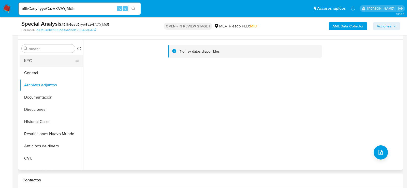
click at [51, 62] on button "KYC" at bounding box center [50, 61] width 60 height 12
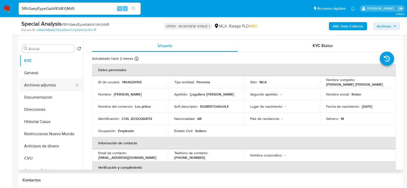
click at [36, 84] on button "Archivos adjuntos" at bounding box center [50, 85] width 60 height 12
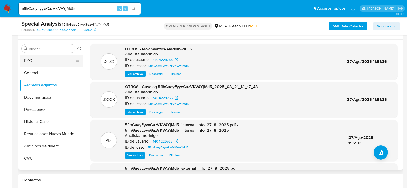
click at [32, 61] on button "KYC" at bounding box center [50, 61] width 60 height 12
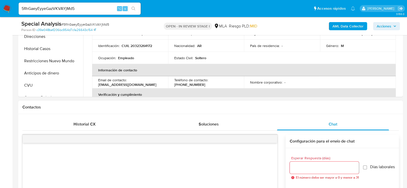
scroll to position [106, 0]
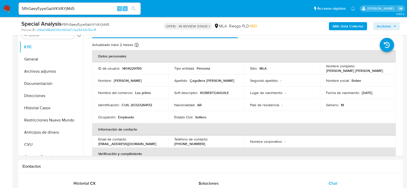
click at [398, 27] on button "Acciones" at bounding box center [386, 26] width 27 height 8
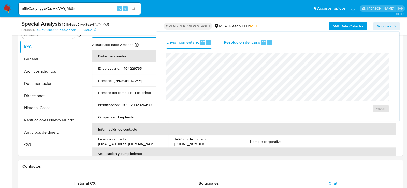
click at [238, 37] on div "Resolución del caso ⌥ r" at bounding box center [248, 42] width 49 height 13
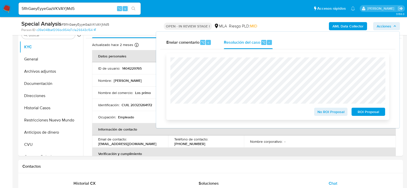
click at [369, 112] on span "ROI Proposal" at bounding box center [368, 111] width 26 height 7
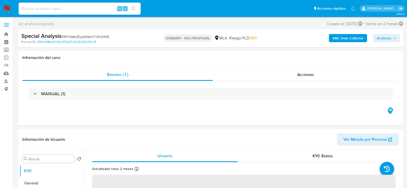
click at [95, 8] on input at bounding box center [80, 8] width 122 height 7
paste input "3s0BidbXyOTAsSyLJ2gXFUTu"
type input "3s0BidbXyOTAsSyLJ2gXFUTu"
select select "10"
